Goal: Information Seeking & Learning: Learn about a topic

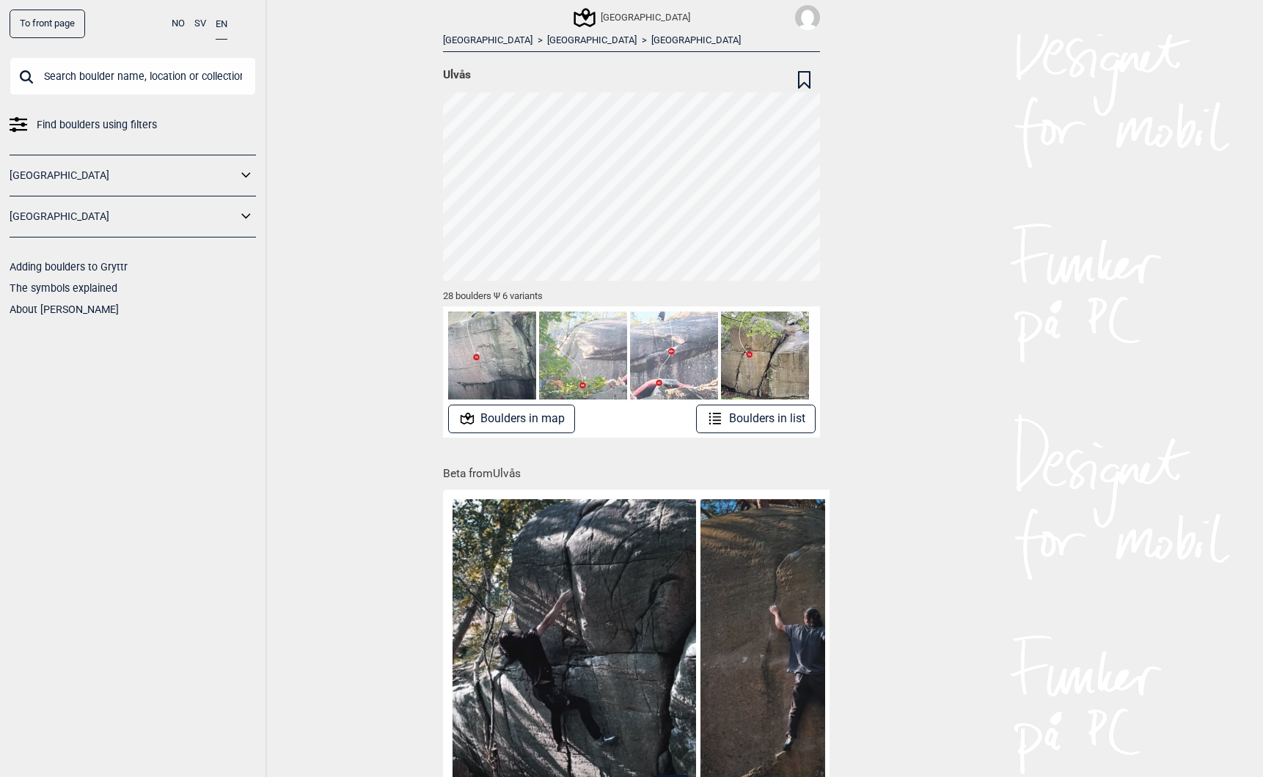
click at [39, 20] on link "To front page" at bounding box center [48, 24] width 76 height 29
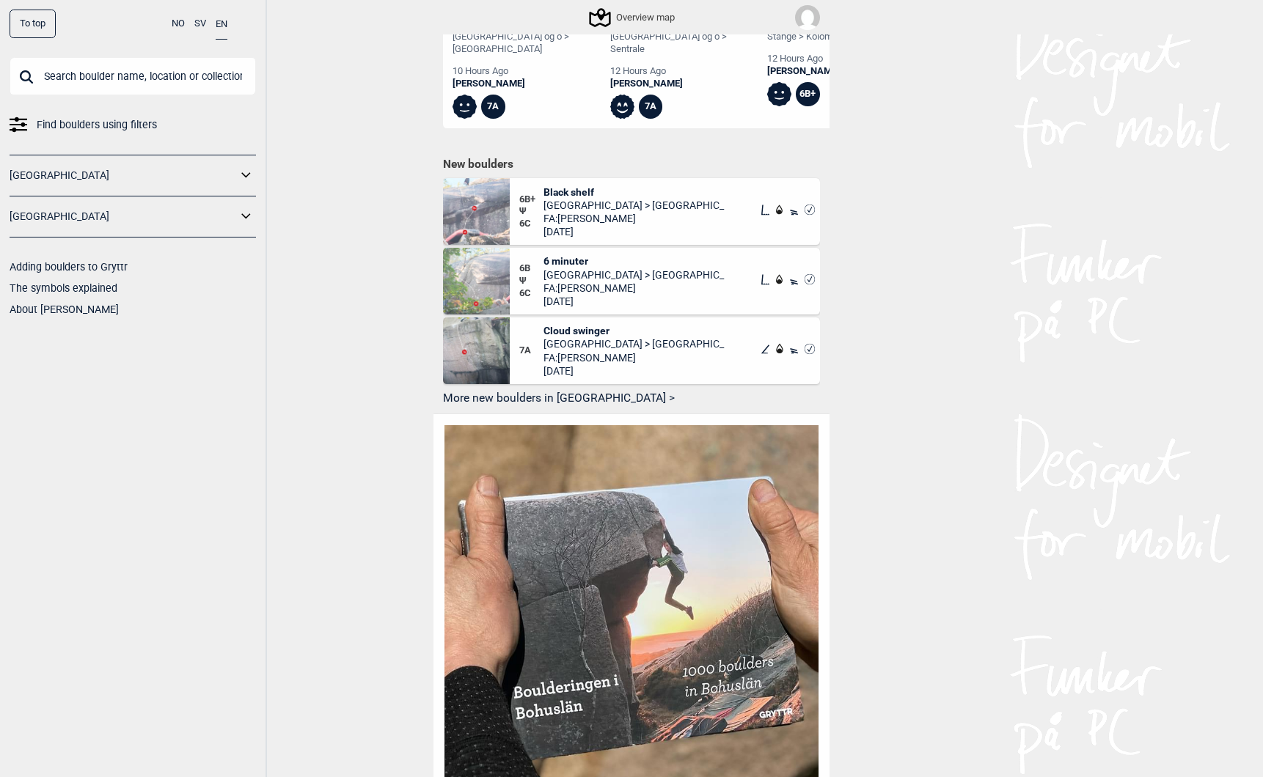
scroll to position [760, 0]
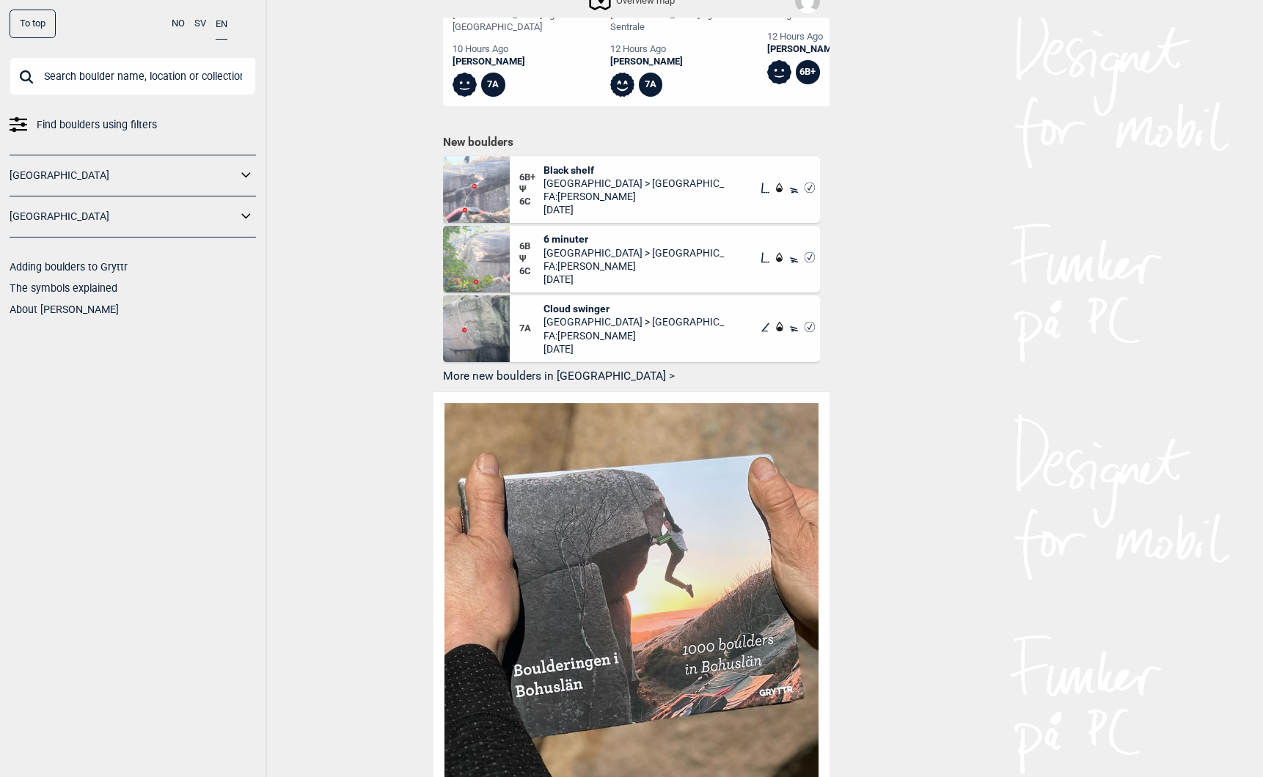
click at [504, 365] on button "More new boulders in [GEOGRAPHIC_DATA] >" at bounding box center [631, 376] width 377 height 23
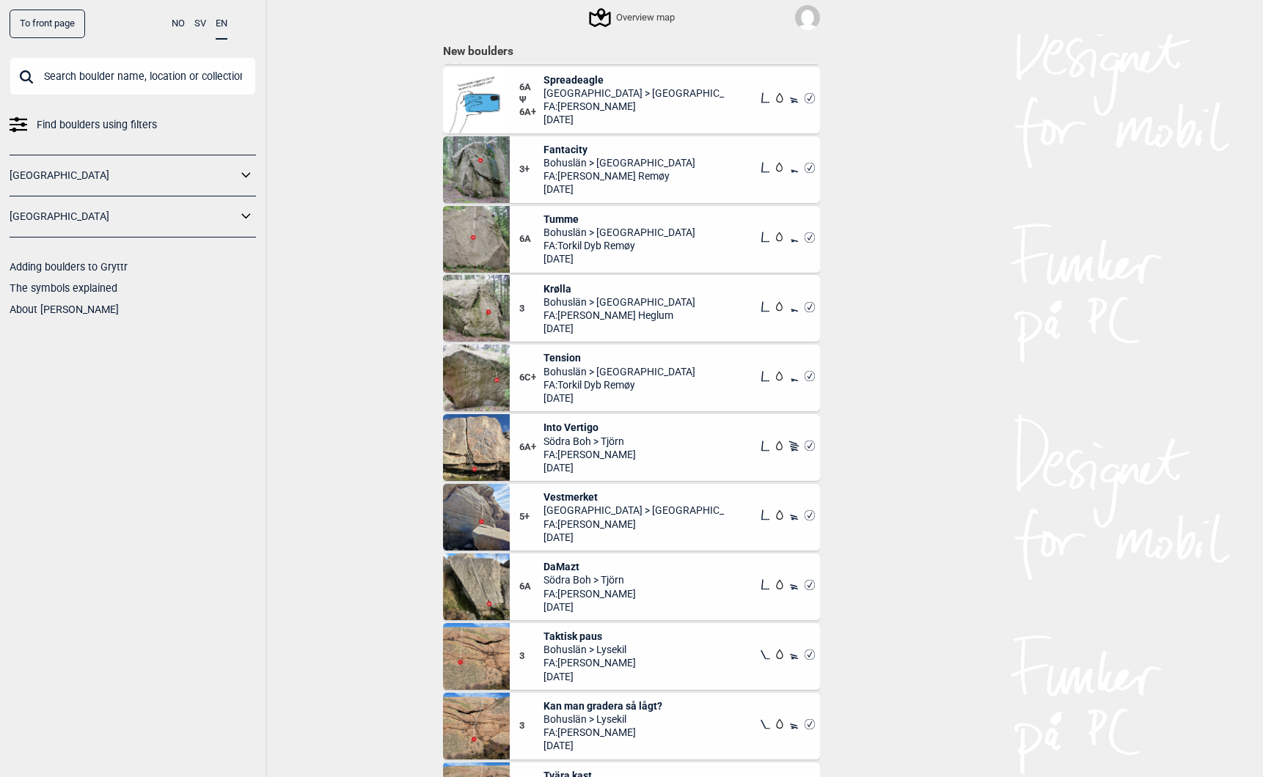
scroll to position [403, 0]
click at [44, 23] on link "To front page" at bounding box center [48, 24] width 76 height 29
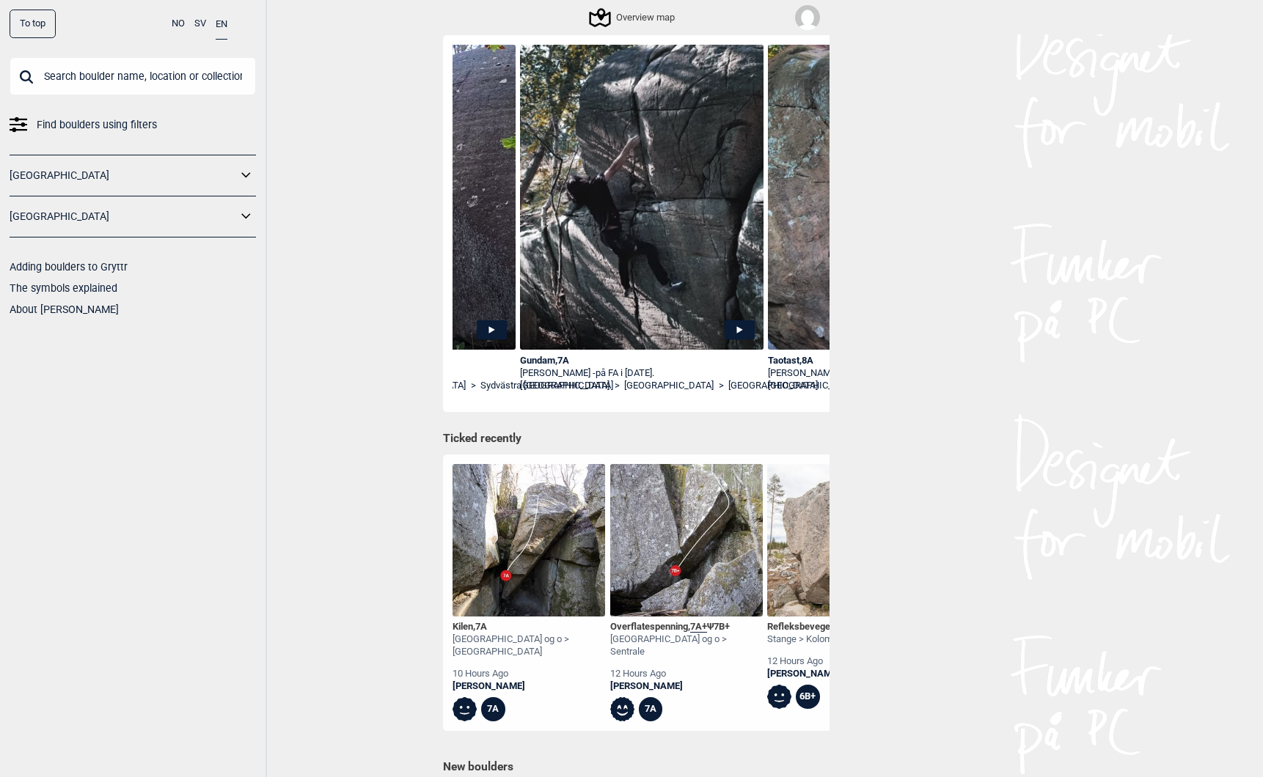
scroll to position [137, 0]
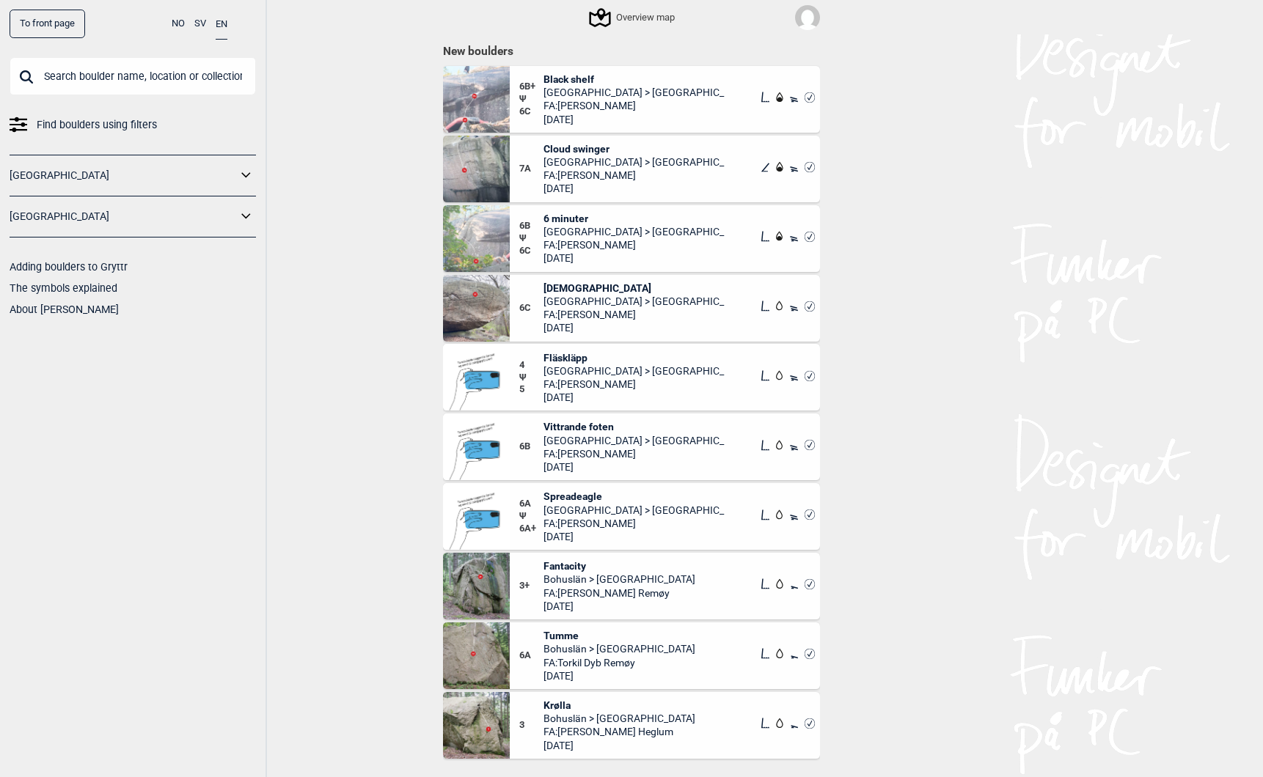
click at [40, 21] on link "To front page" at bounding box center [48, 24] width 76 height 29
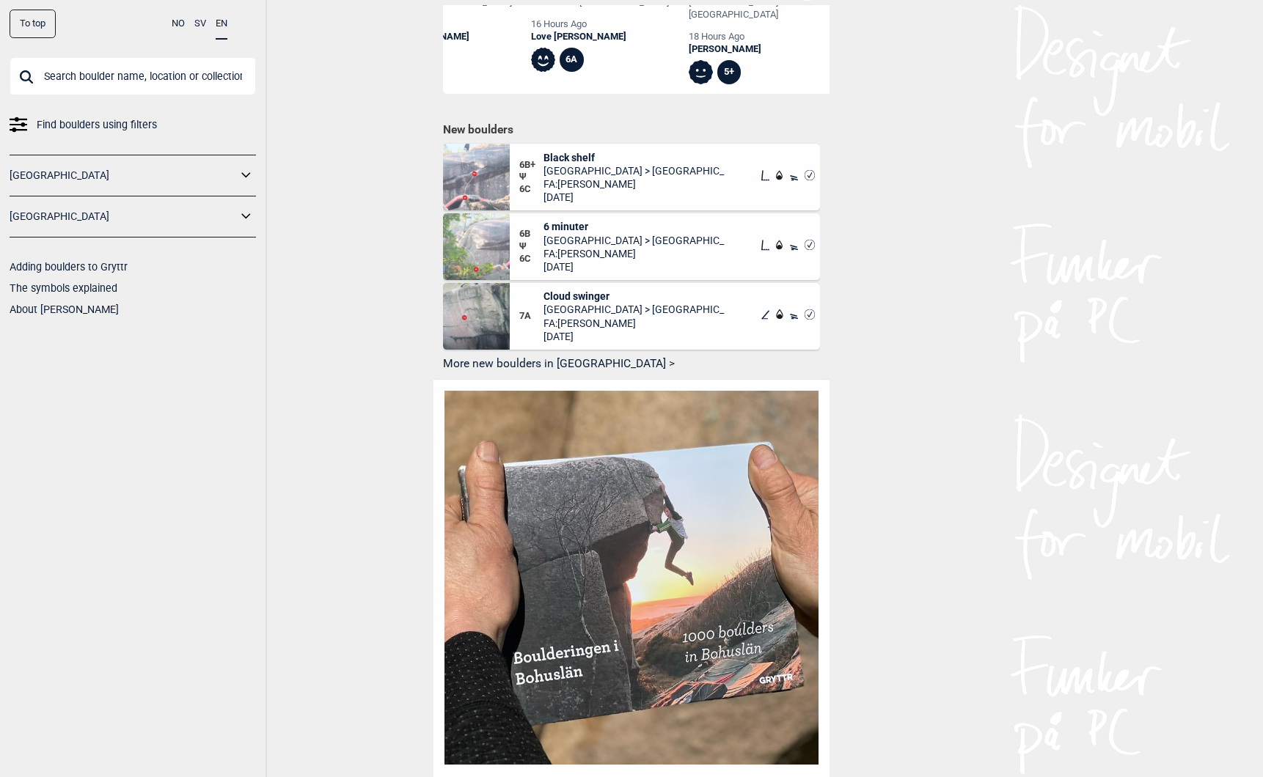
scroll to position [782, 0]
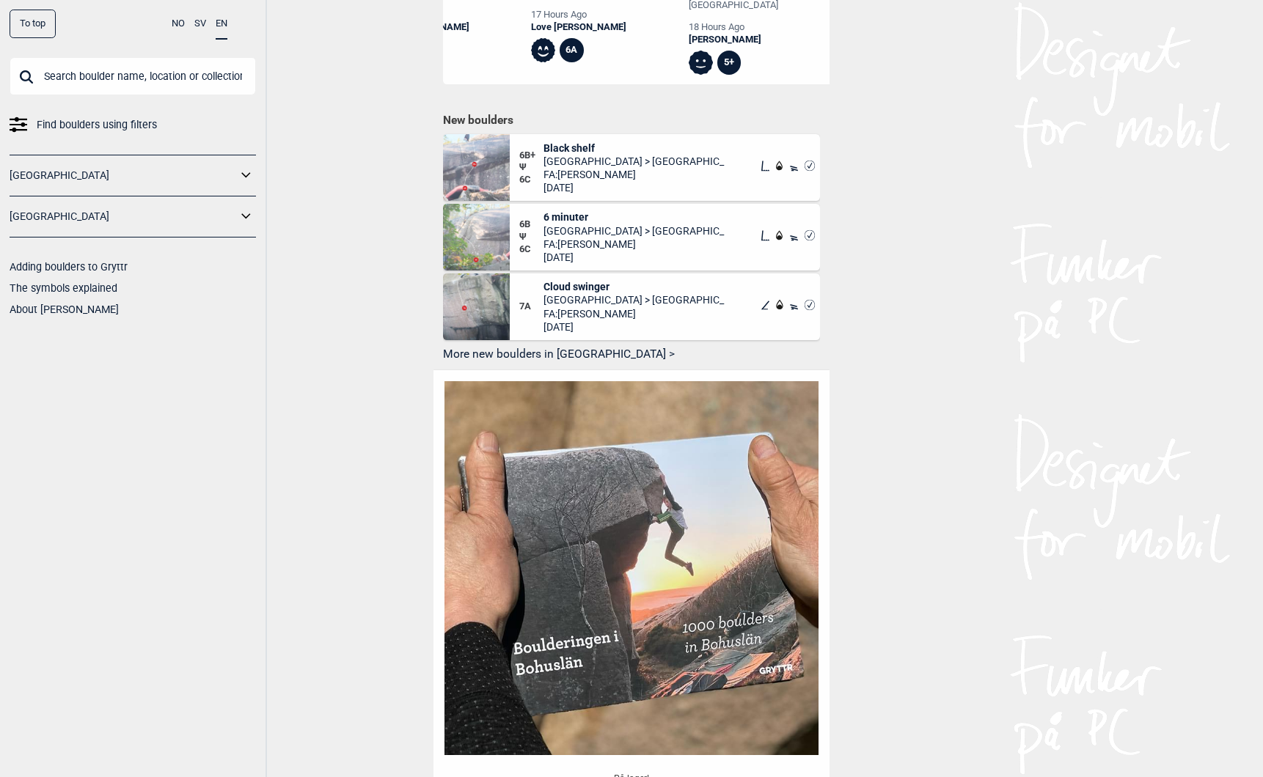
click at [486, 343] on button "More new boulders in [GEOGRAPHIC_DATA] >" at bounding box center [631, 354] width 377 height 23
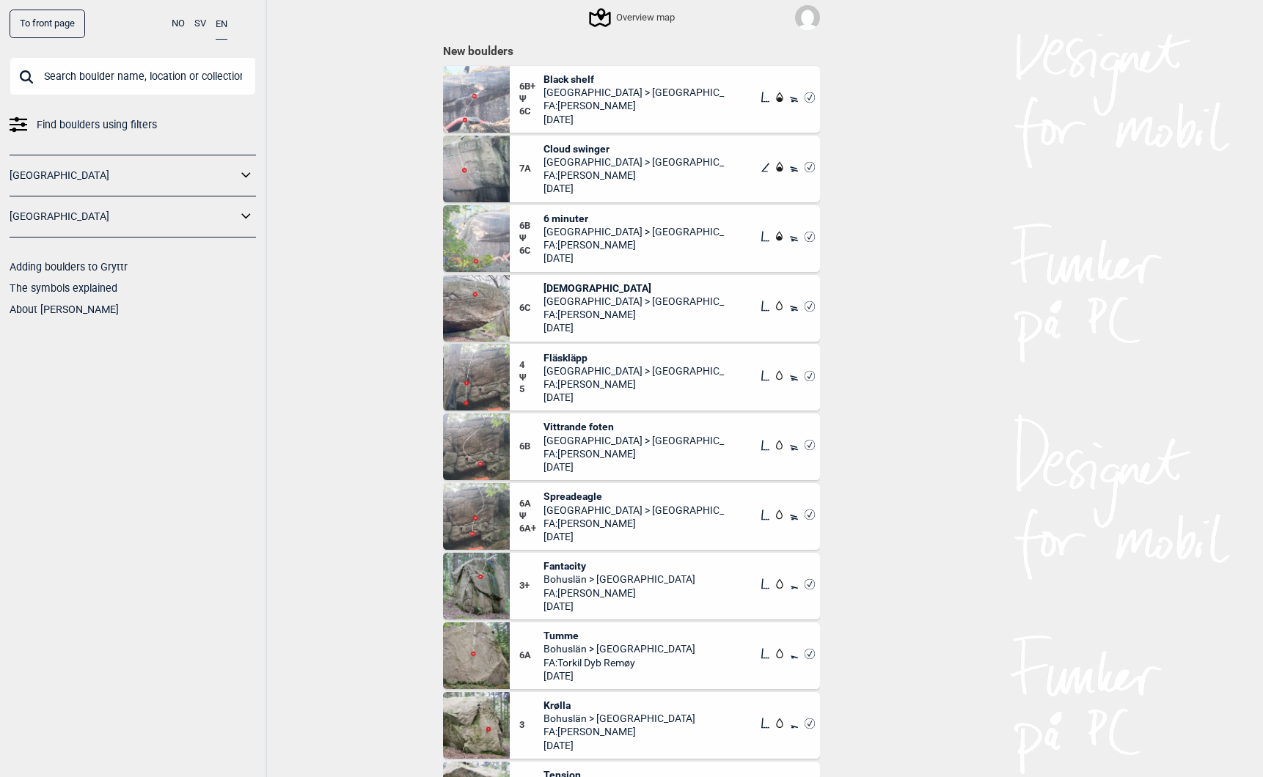
click at [34, 15] on link "To front page" at bounding box center [48, 24] width 76 height 29
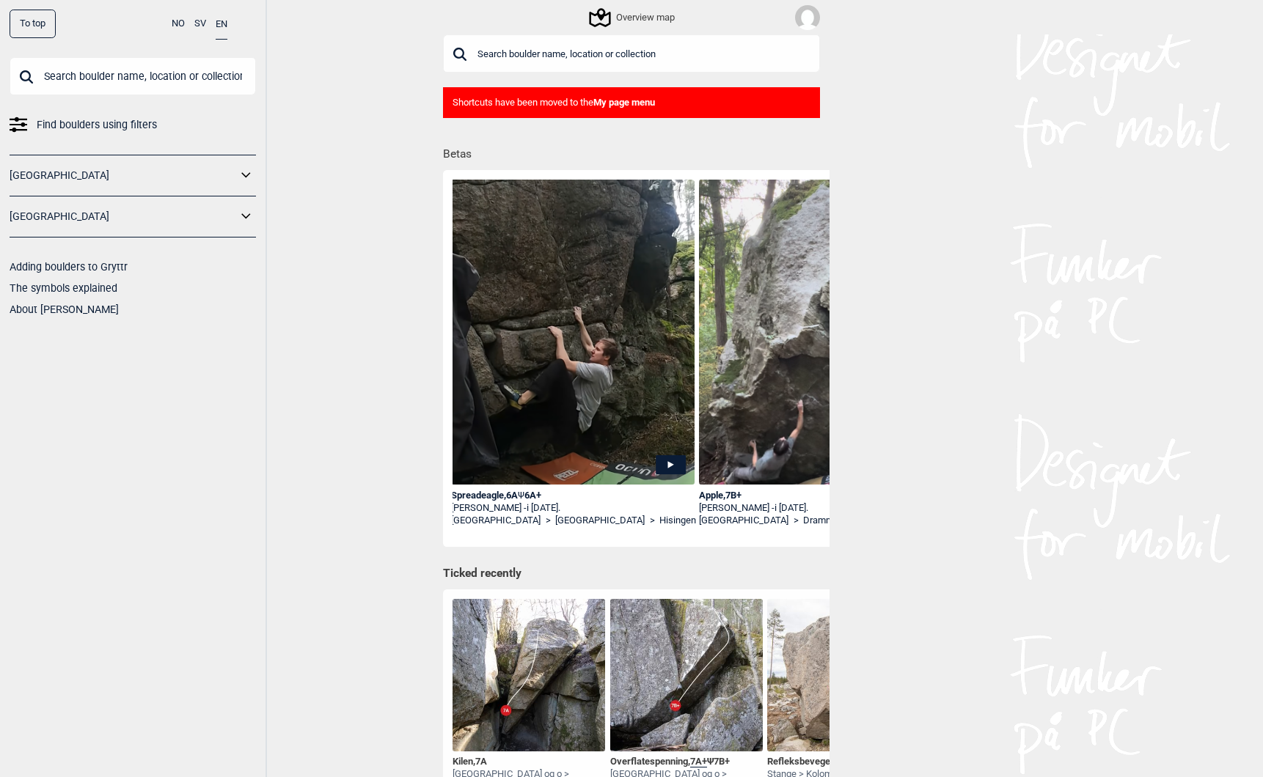
click at [104, 76] on input "text" at bounding box center [133, 76] width 246 height 38
paste input "Heggedalseggen"
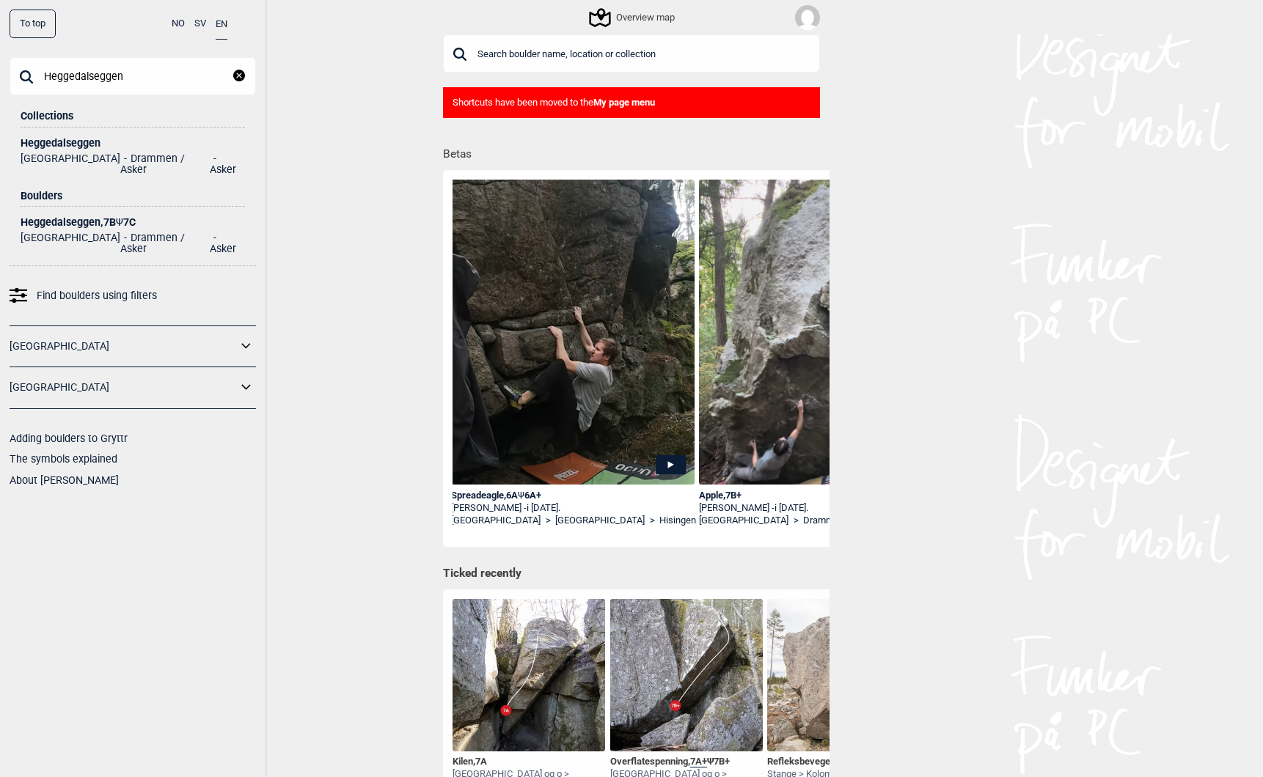
type input "Heggedalseggen"
click at [47, 140] on div "Heggedalseggen" at bounding box center [133, 143] width 224 height 11
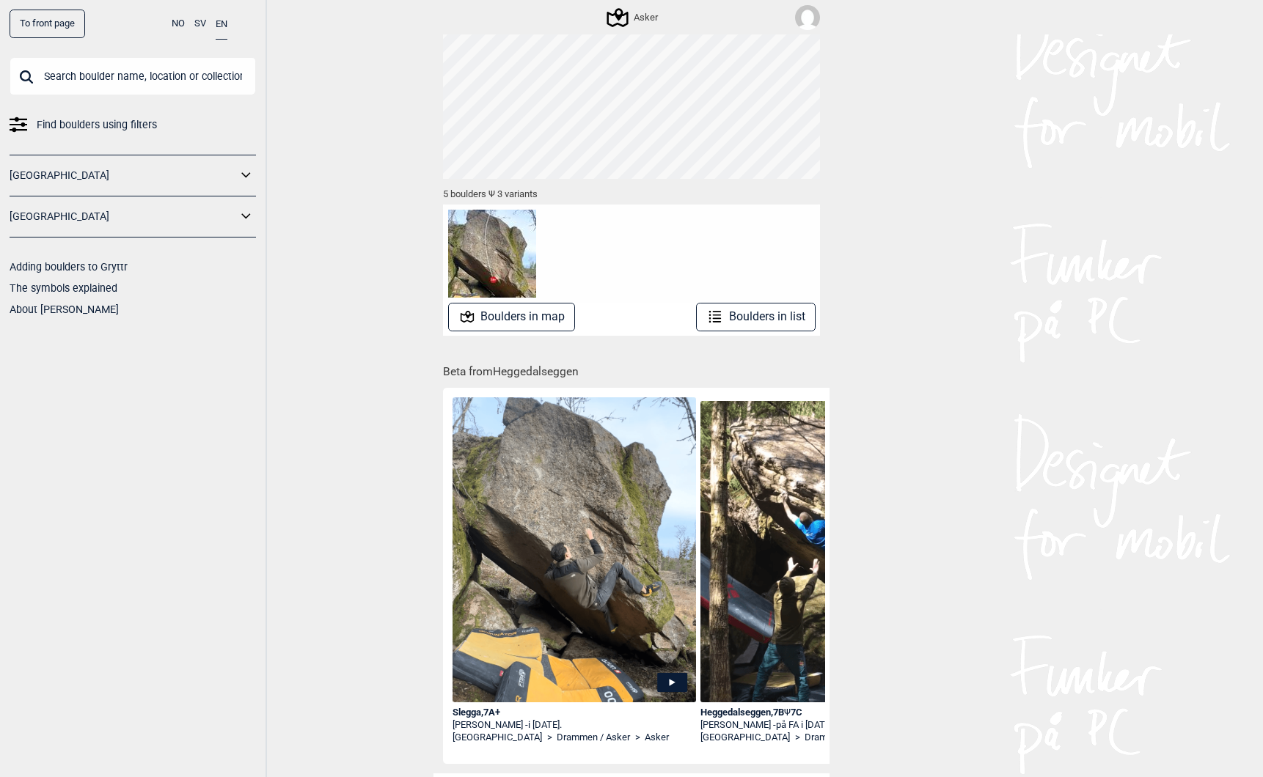
scroll to position [78, 0]
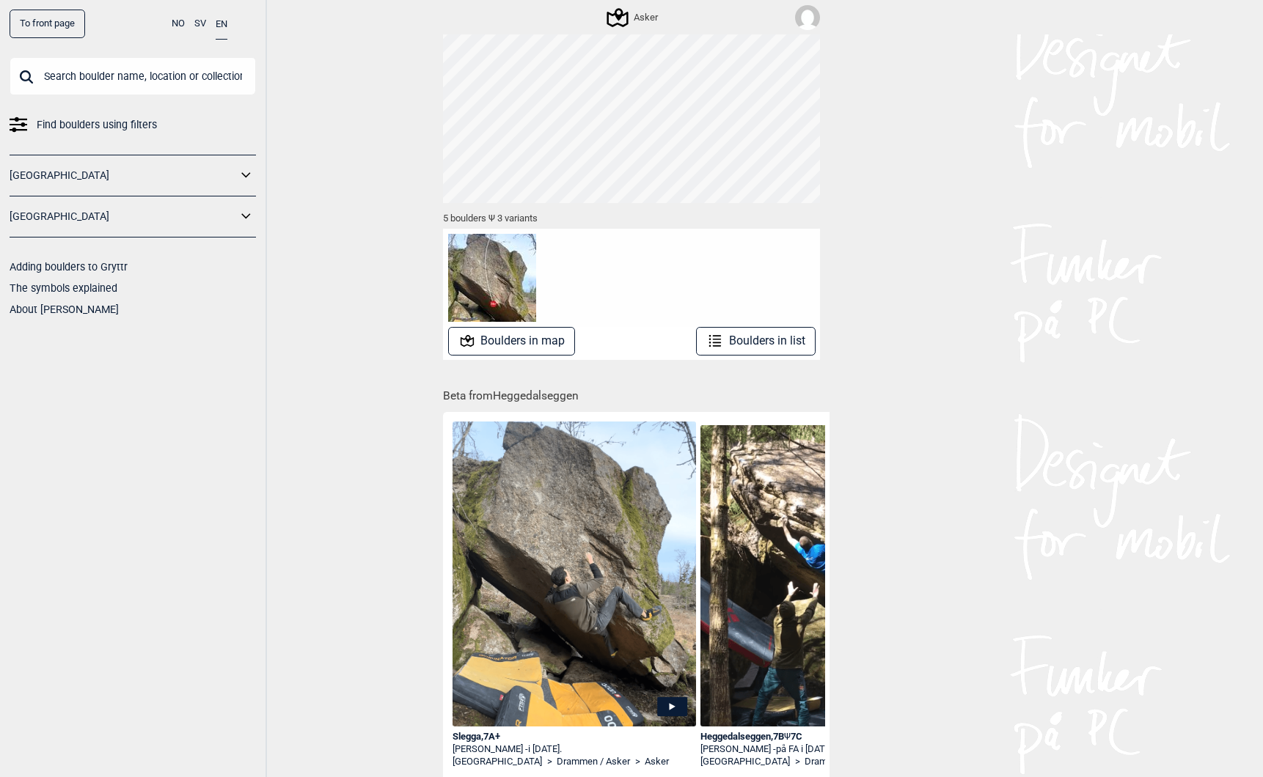
click at [103, 67] on input "text" at bounding box center [133, 76] width 246 height 38
paste input "Pyramiden"
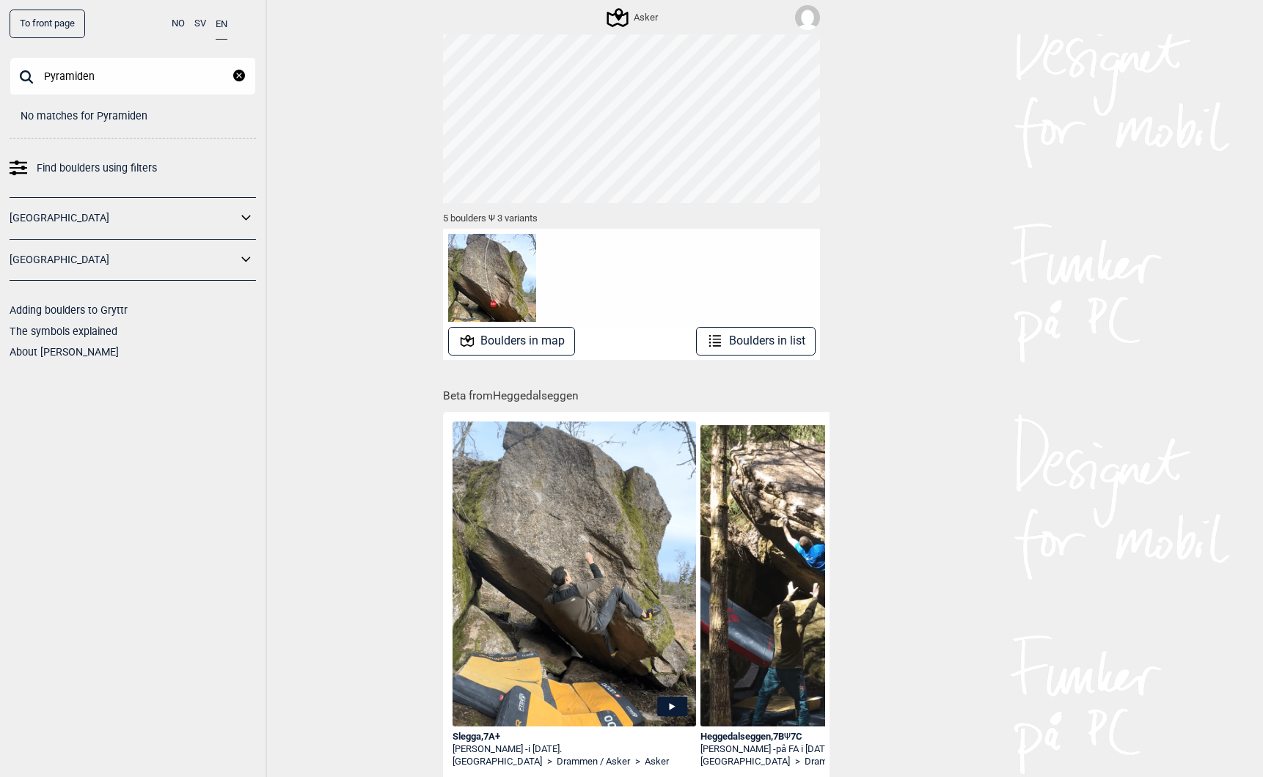
click at [79, 78] on input "Pyramiden" at bounding box center [133, 76] width 246 height 38
paste input "Venstre egg"
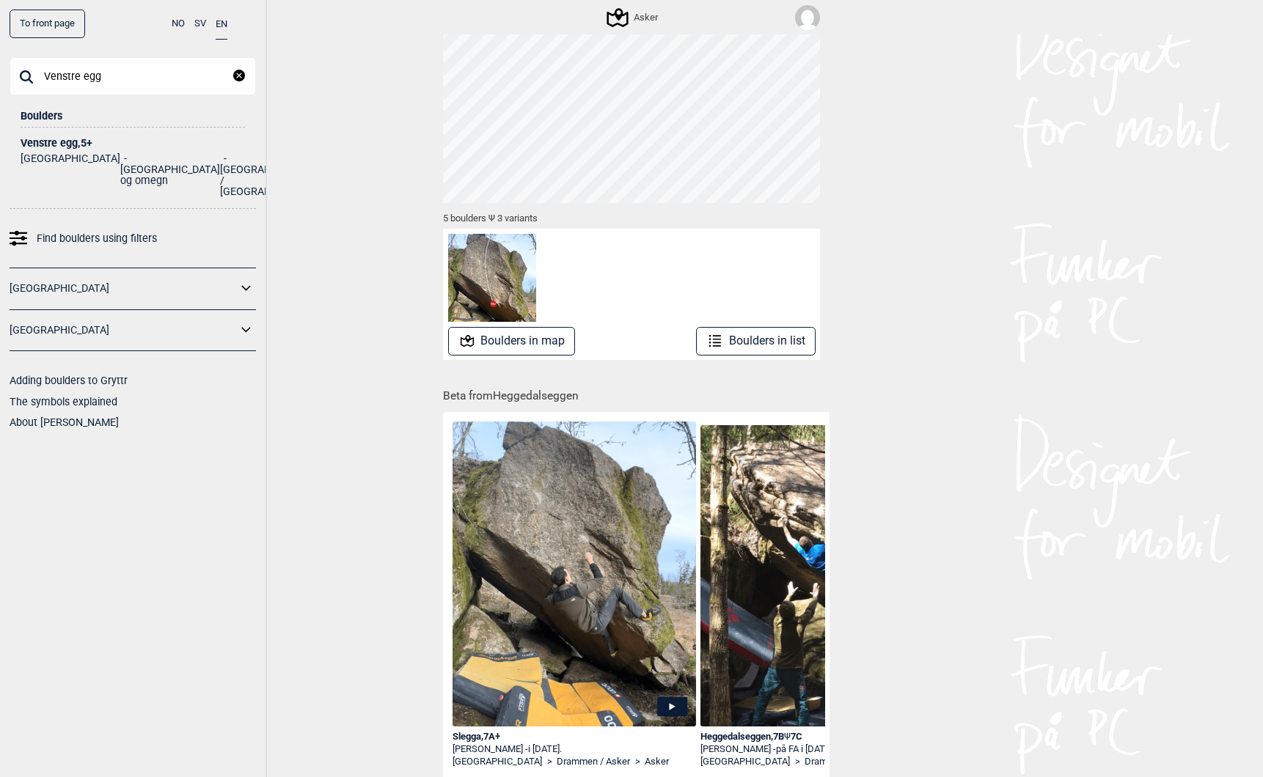
type input "Venstre egg"
click at [54, 146] on div "Venstre egg , 5+" at bounding box center [133, 143] width 224 height 11
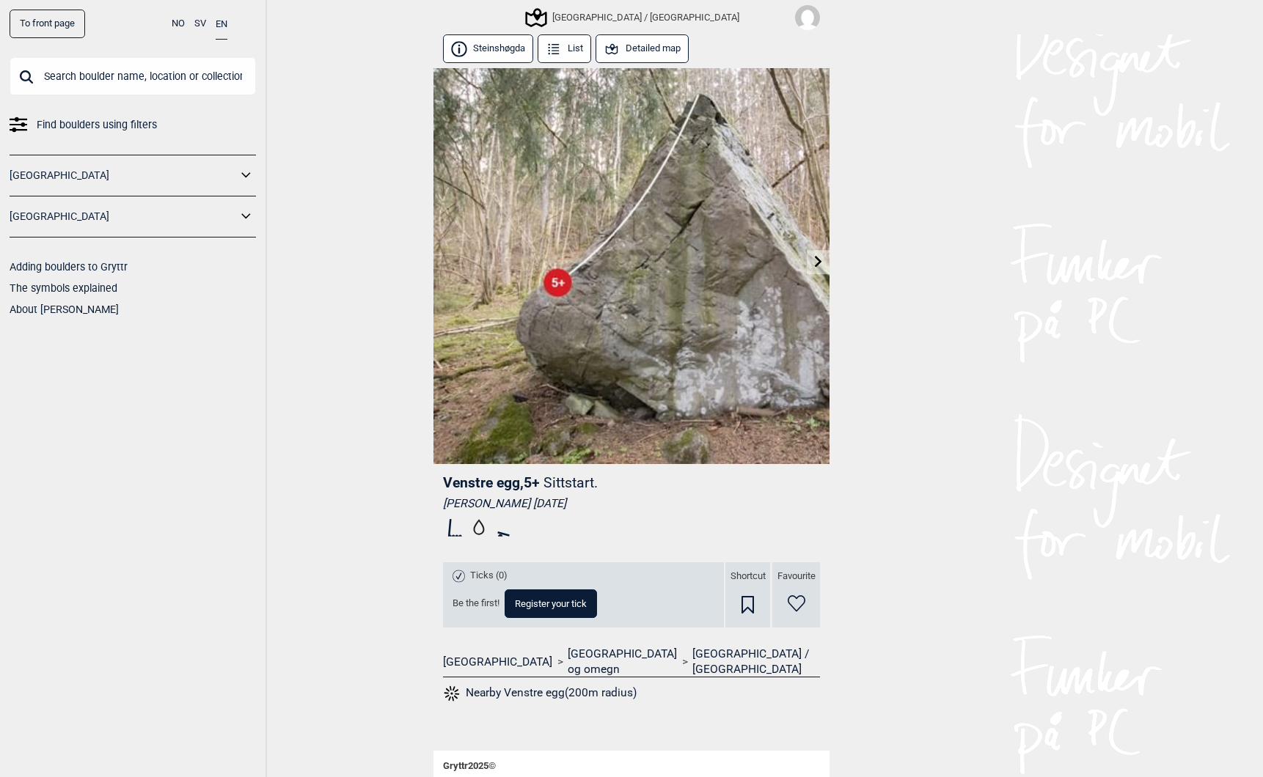
click at [73, 76] on input "text" at bounding box center [133, 76] width 246 height 38
paste input "Venstre egg"
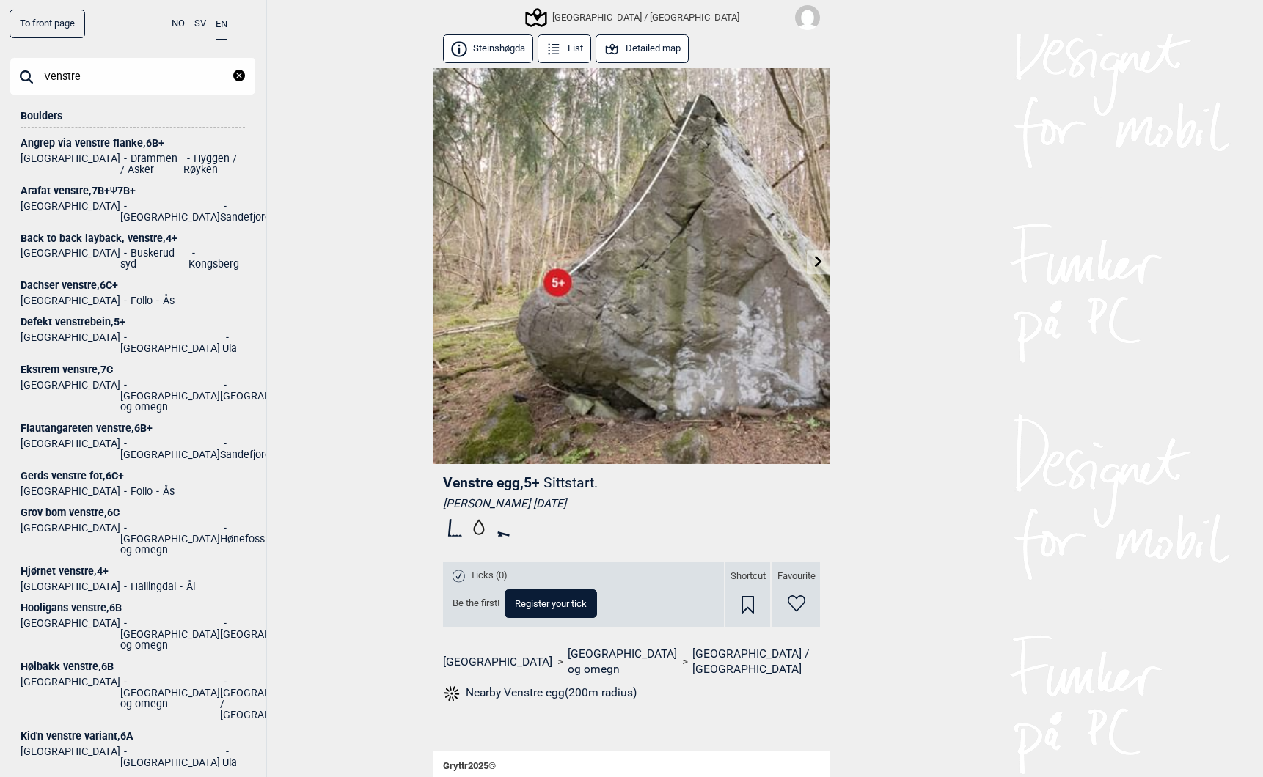
click at [136, 74] on input "Venstre" at bounding box center [133, 76] width 246 height 38
paste input "Opp og v"
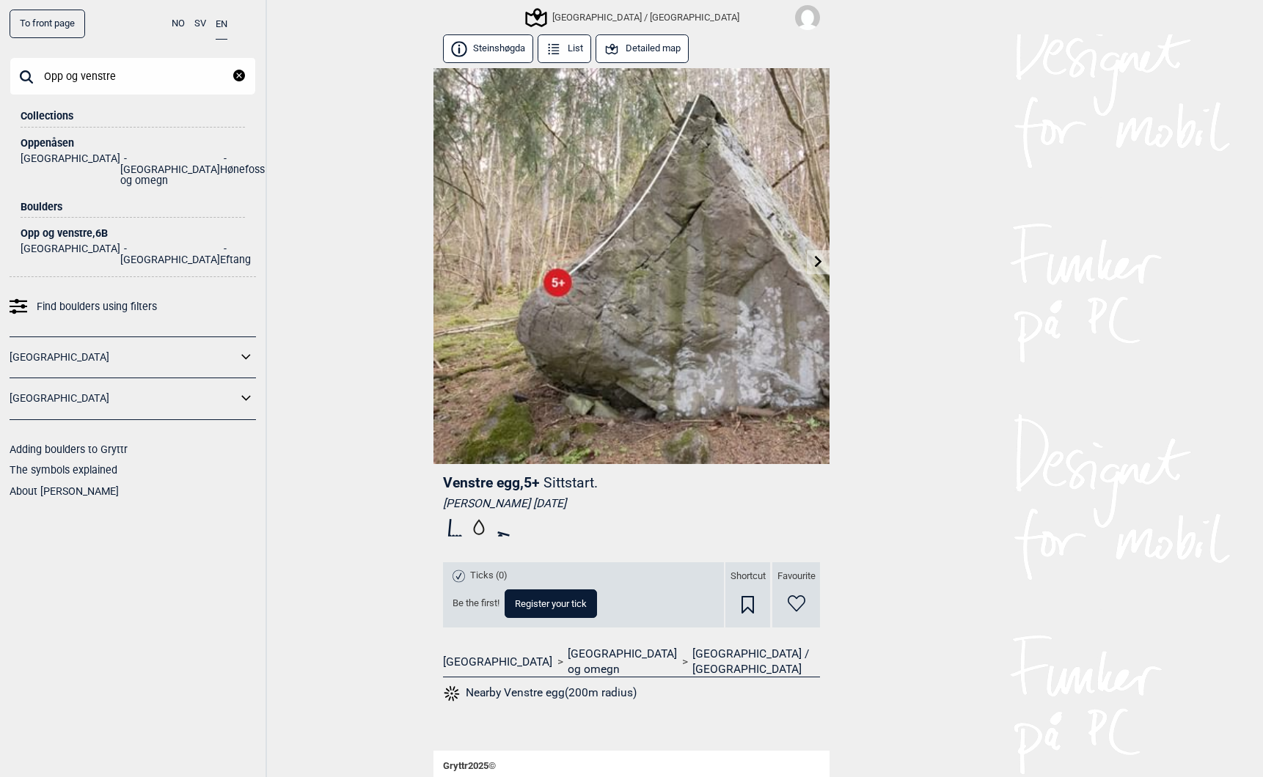
type input "Opp og venstre"
click at [70, 228] on div "Opp og venstre , 6B" at bounding box center [133, 233] width 224 height 11
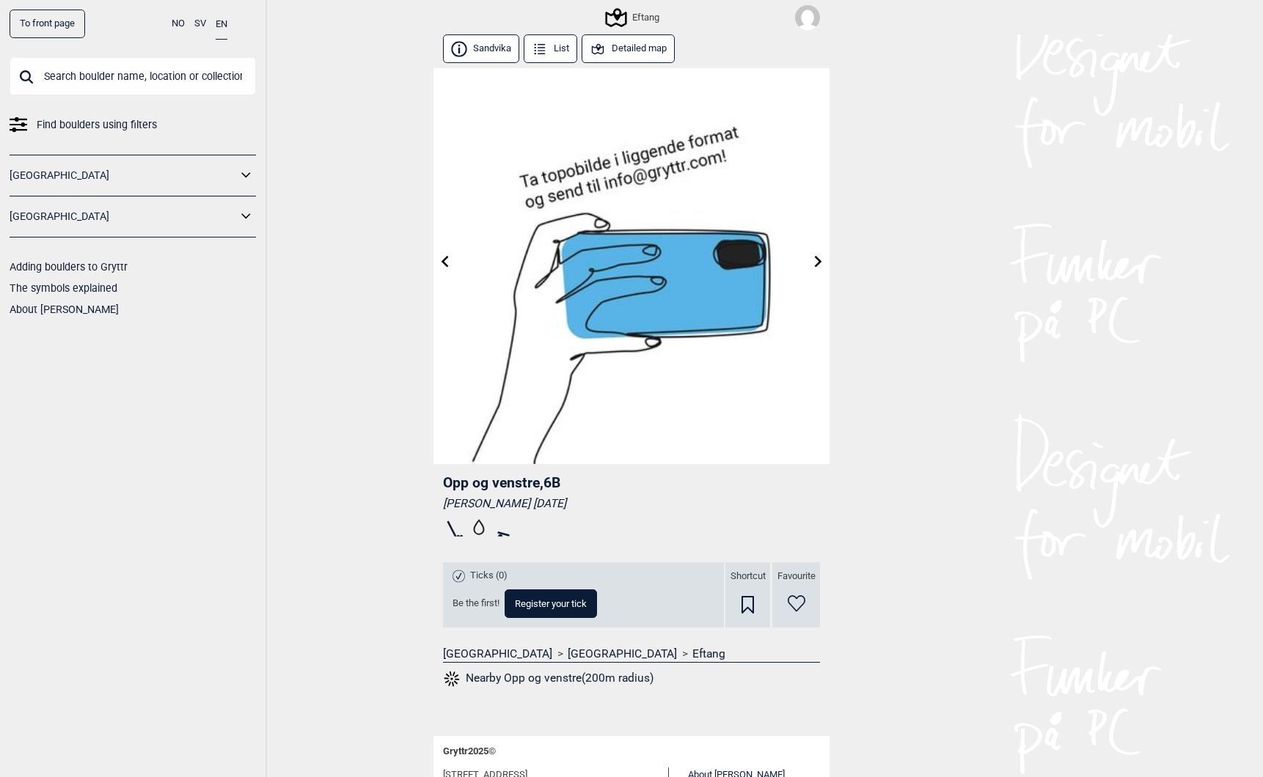
click at [447, 262] on icon at bounding box center [445, 262] width 12 height 12
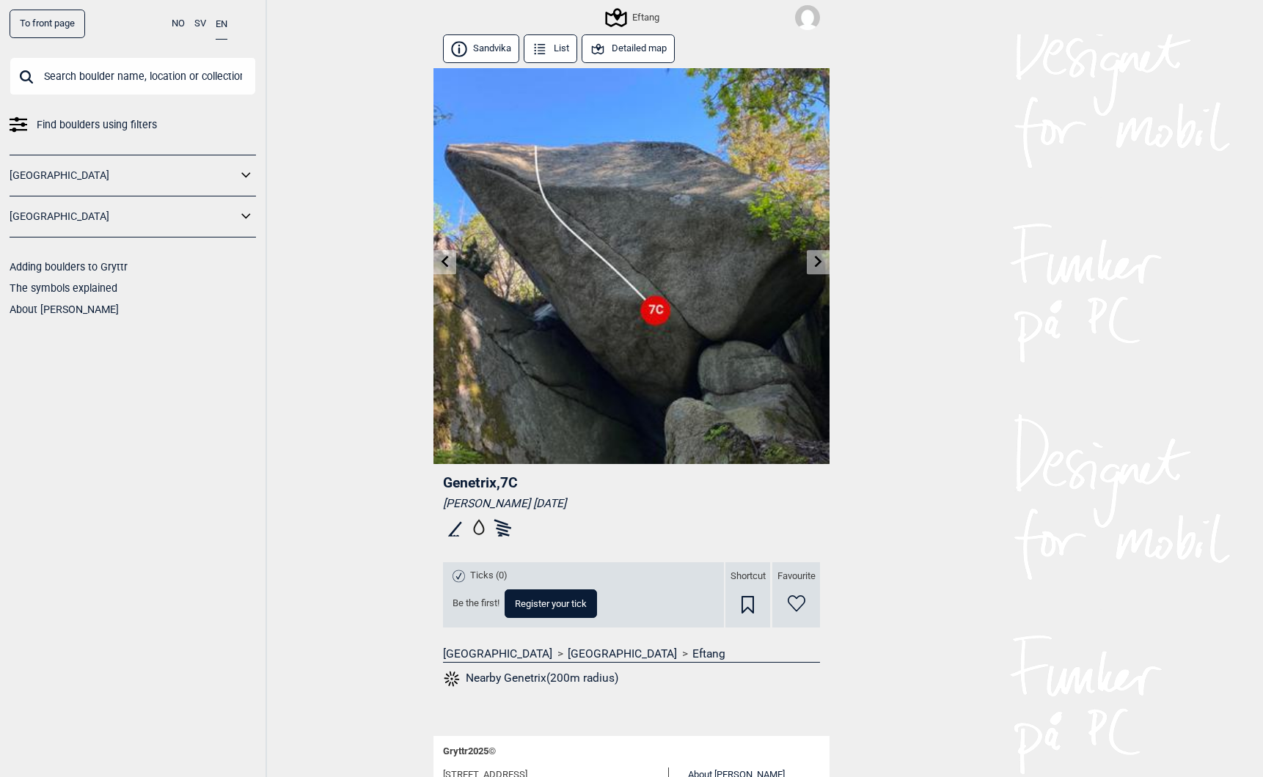
click at [818, 271] on link at bounding box center [818, 262] width 23 height 24
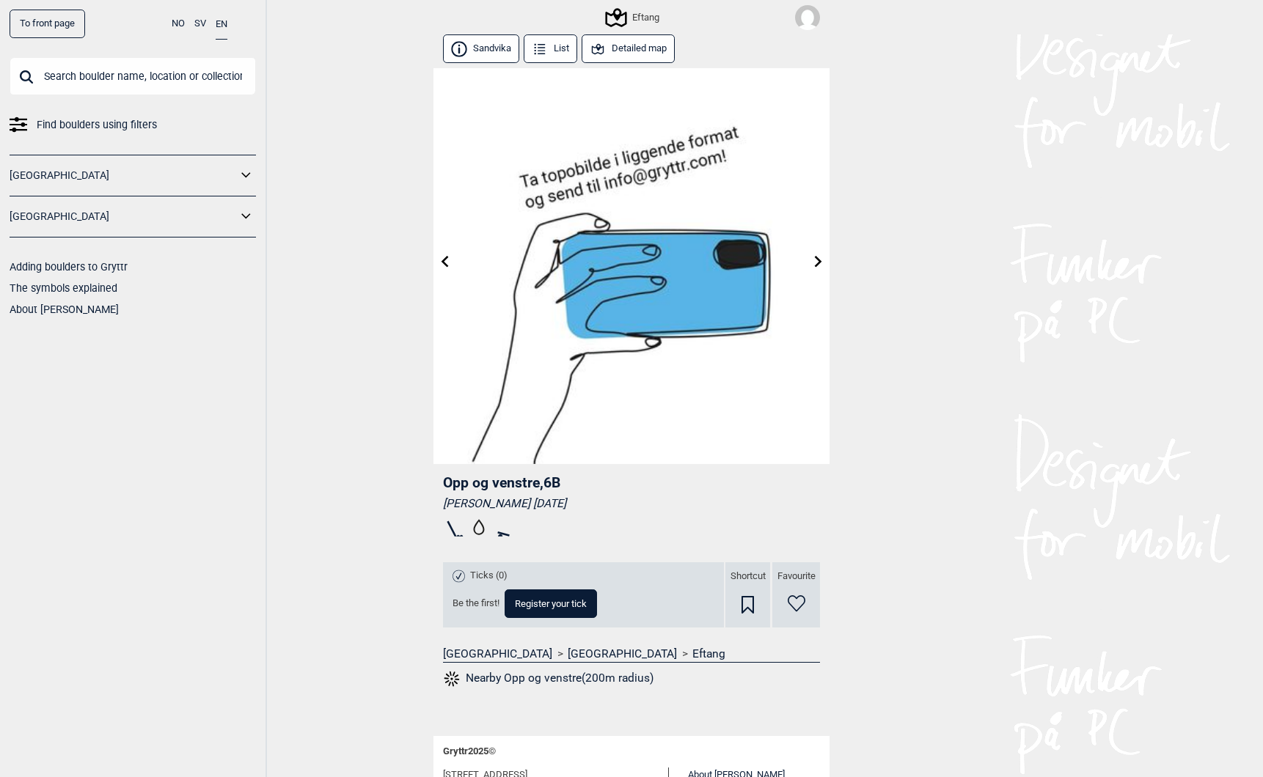
click at [456, 485] on span "Opp og venstre , 6B" at bounding box center [501, 482] width 117 height 17
drag, startPoint x: 456, startPoint y: 485, endPoint x: 502, endPoint y: 487, distance: 46.2
click at [502, 485] on span "Opp og venstre , 6B" at bounding box center [501, 482] width 117 height 17
copy span "Opp og venstre"
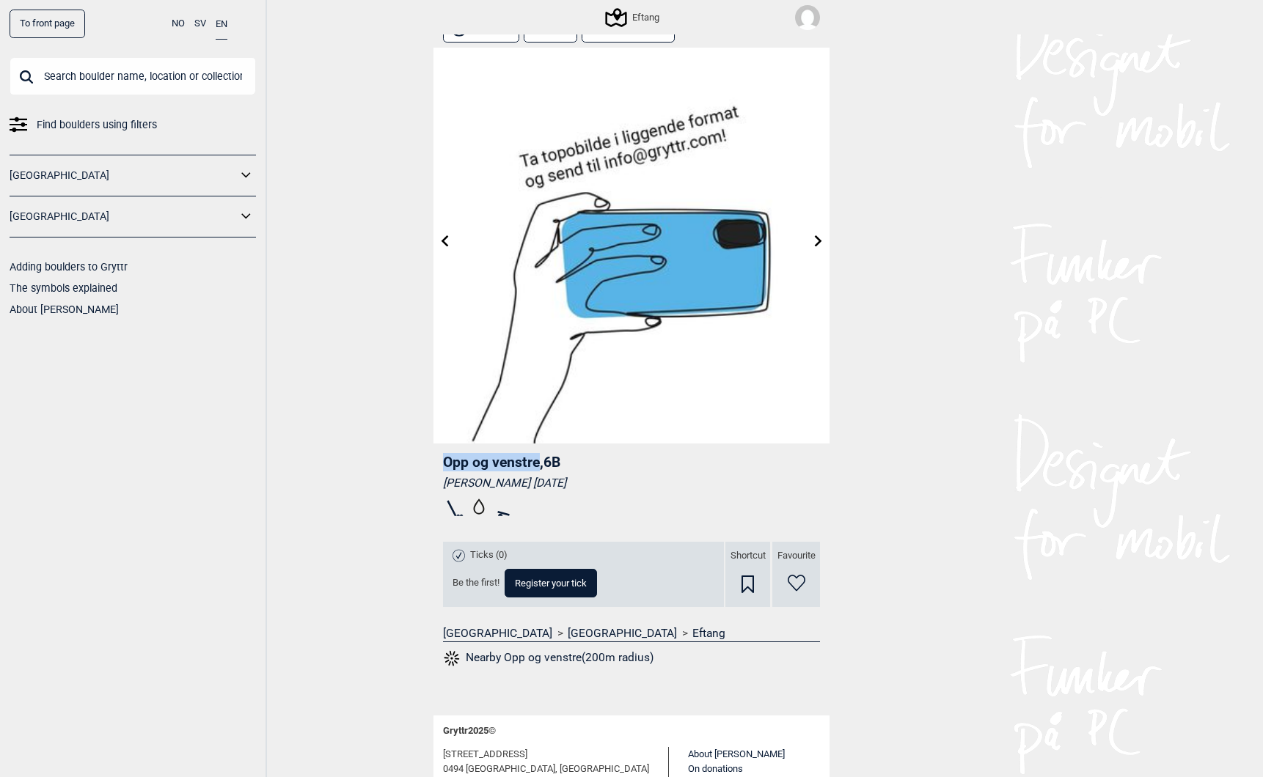
scroll to position [23, 0]
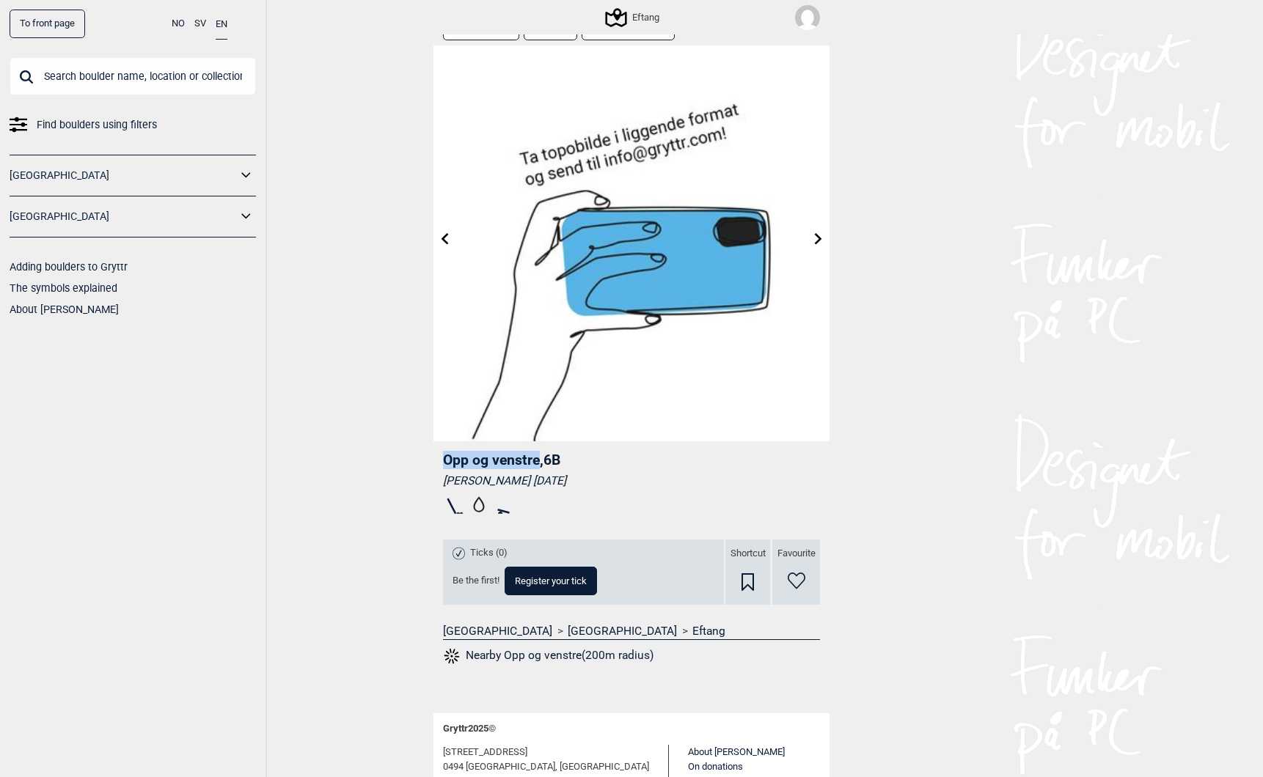
click at [820, 240] on icon at bounding box center [818, 239] width 12 height 12
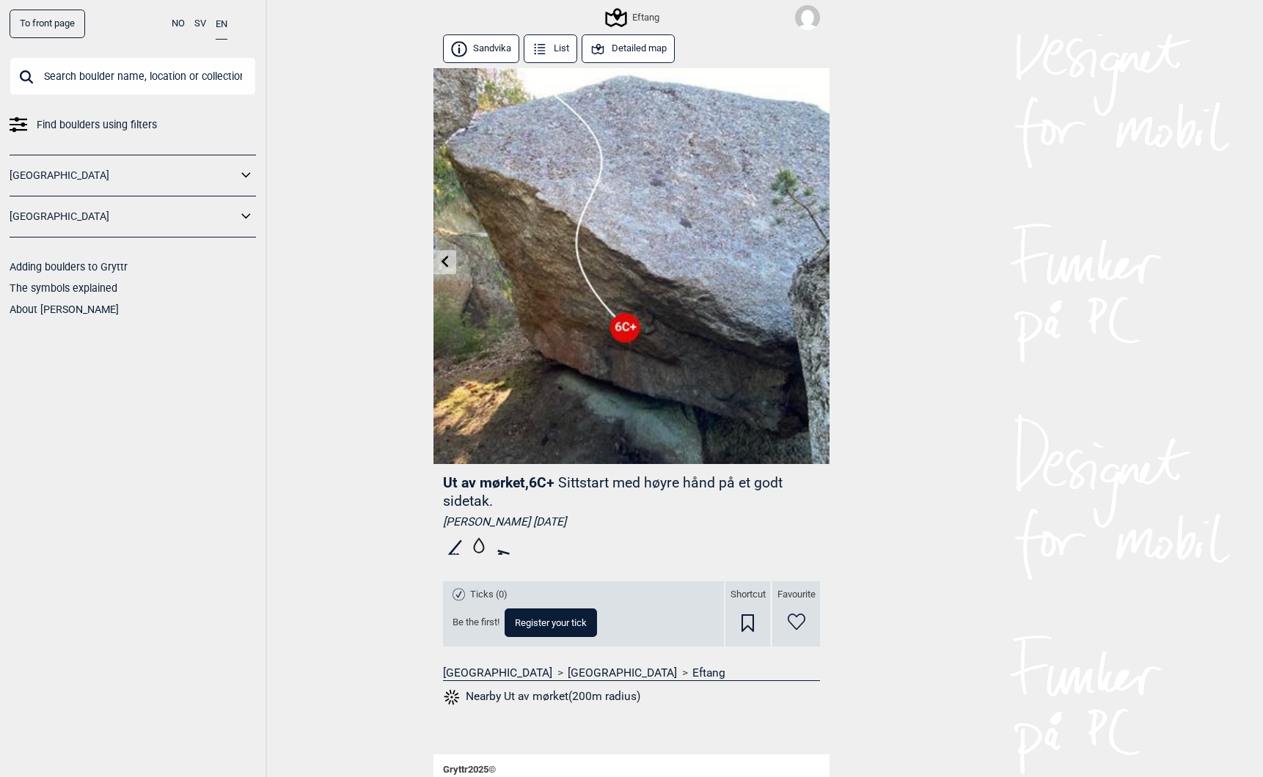
click at [614, 52] on button "Detailed map" at bounding box center [627, 48] width 93 height 29
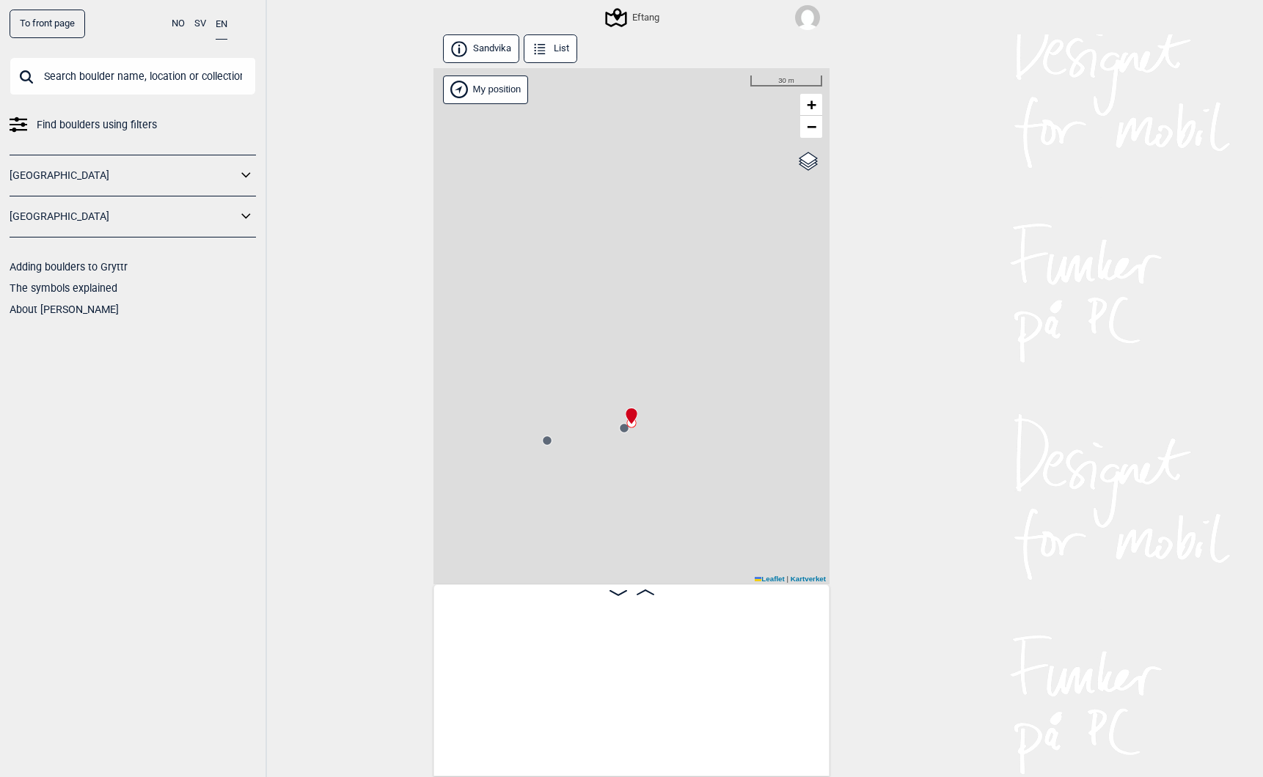
scroll to position [0, 496]
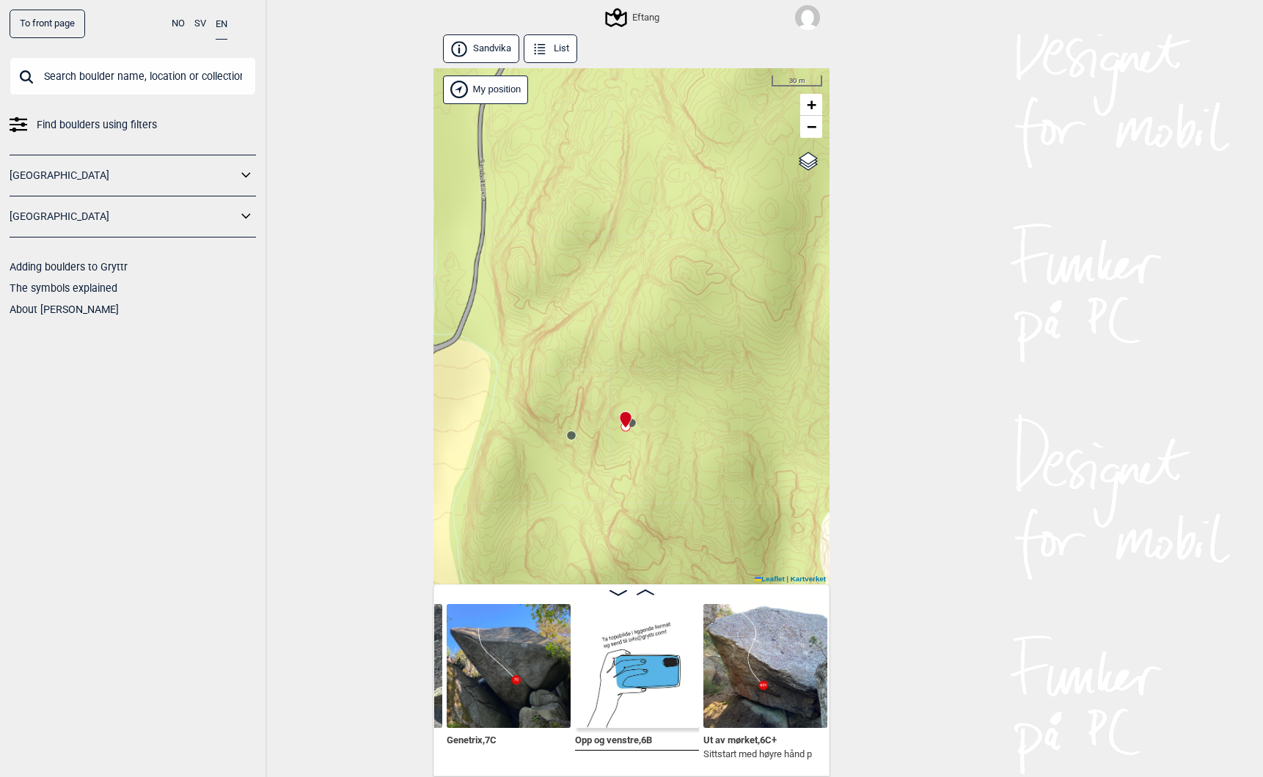
scroll to position [0, 348]
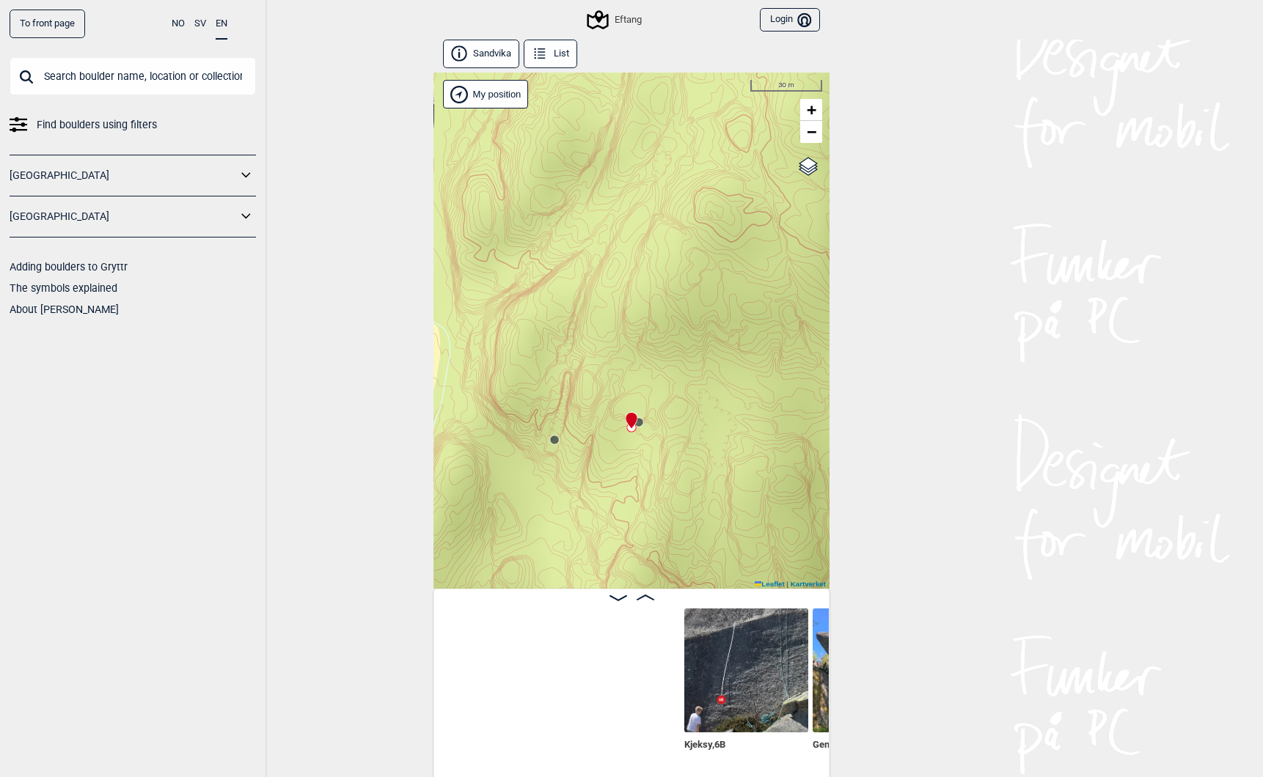
scroll to position [0, 372]
